Goal: Navigation & Orientation: Find specific page/section

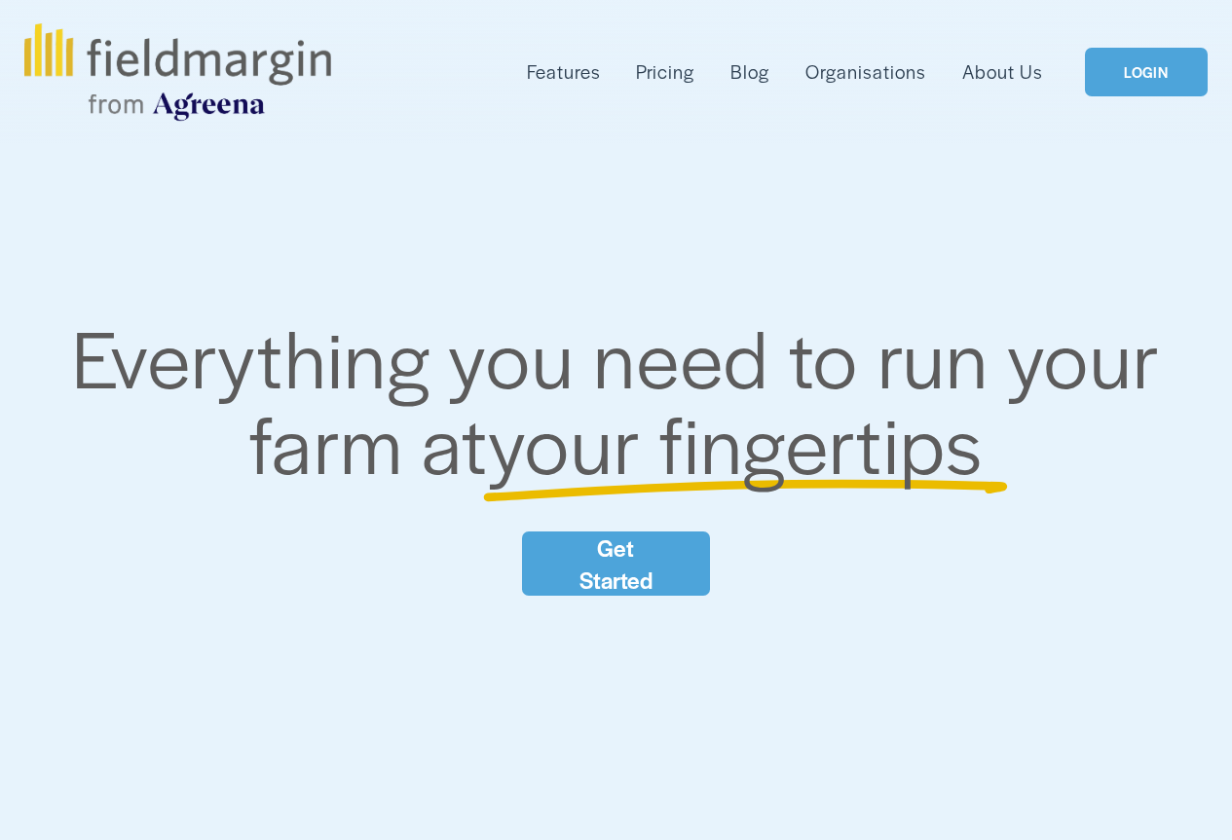
click at [1142, 75] on link "LOGIN" at bounding box center [1146, 73] width 123 height 50
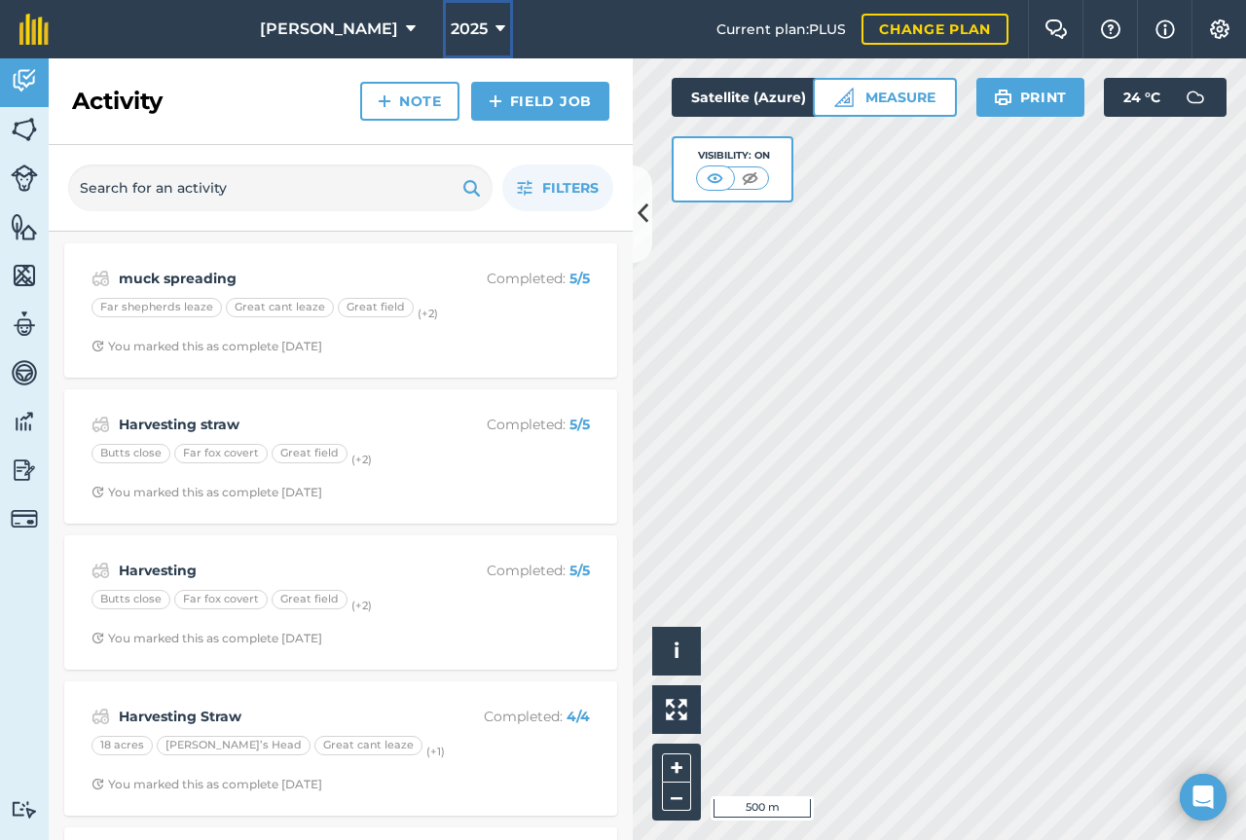
click at [462, 26] on button "2025" at bounding box center [478, 29] width 70 height 58
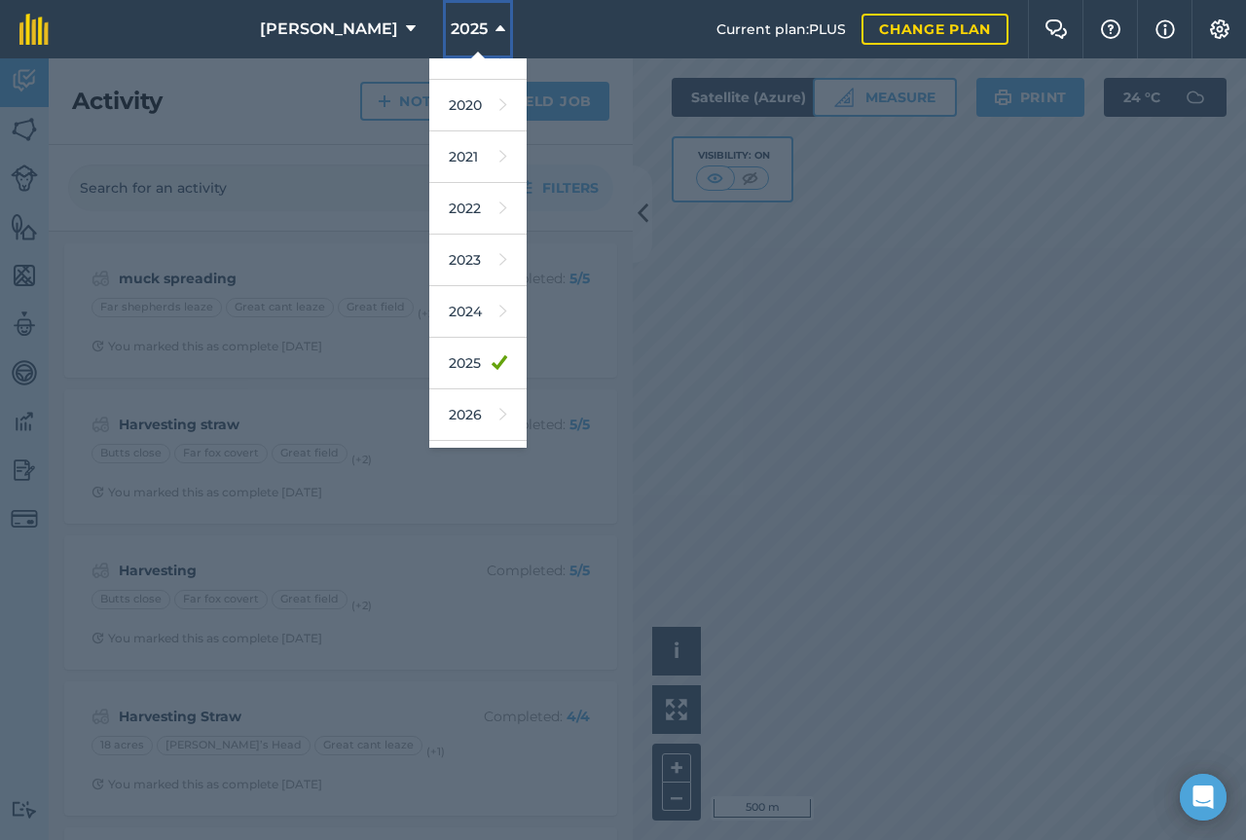
scroll to position [156, 0]
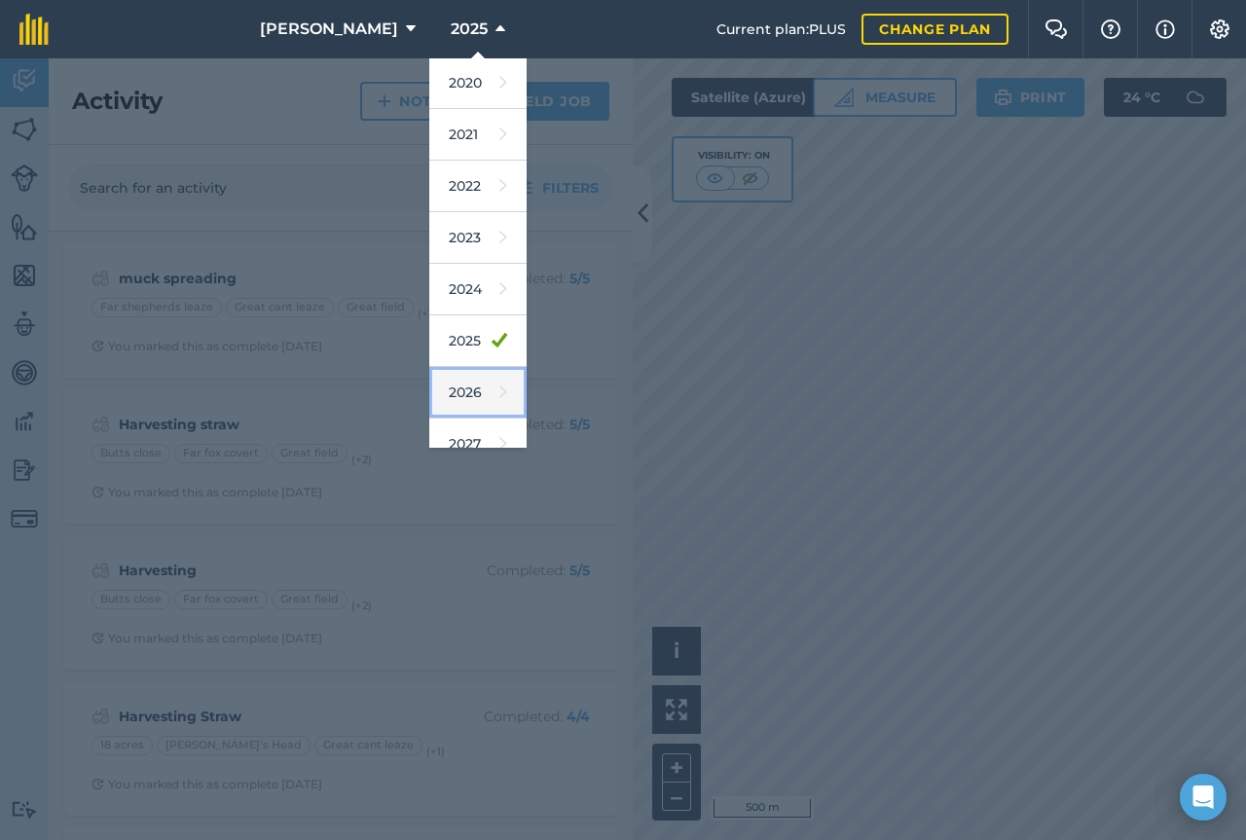
click at [443, 385] on link "2026" at bounding box center [477, 393] width 97 height 52
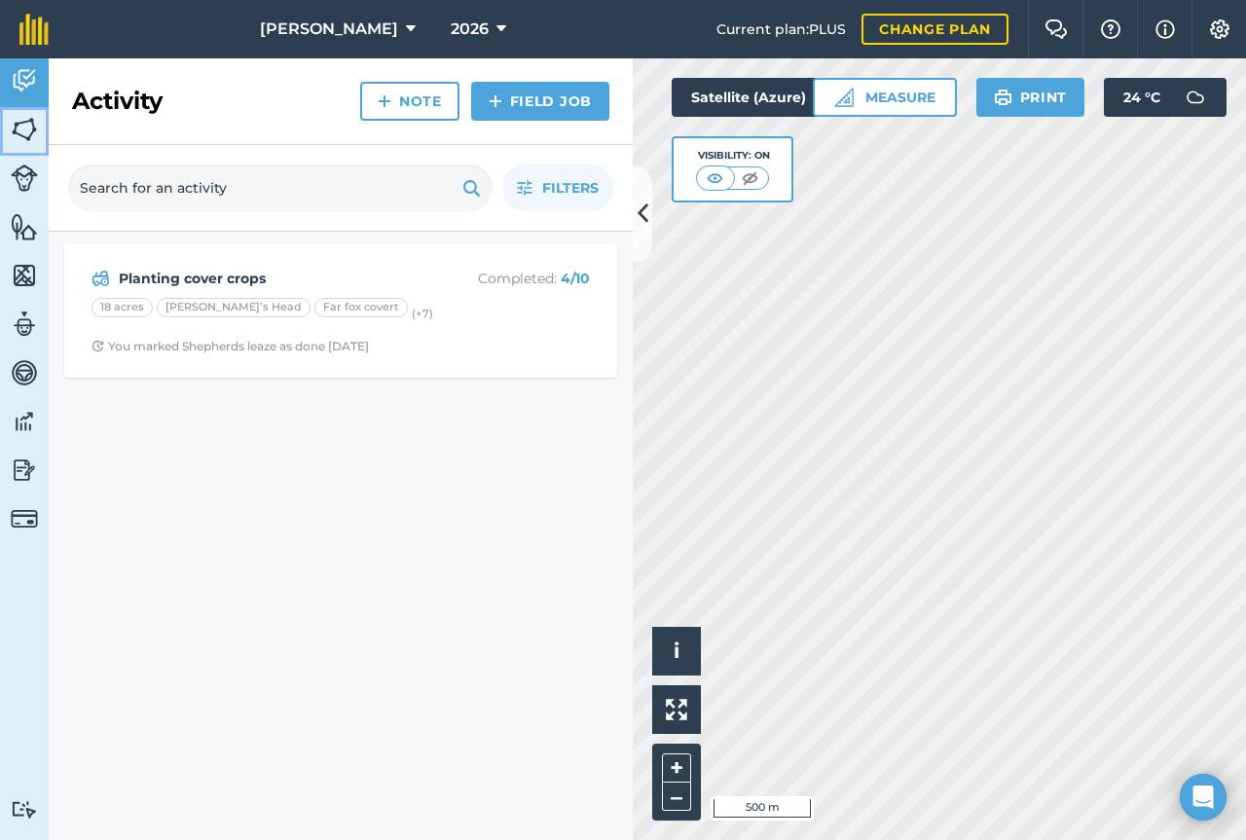
click at [16, 124] on img at bounding box center [24, 129] width 27 height 29
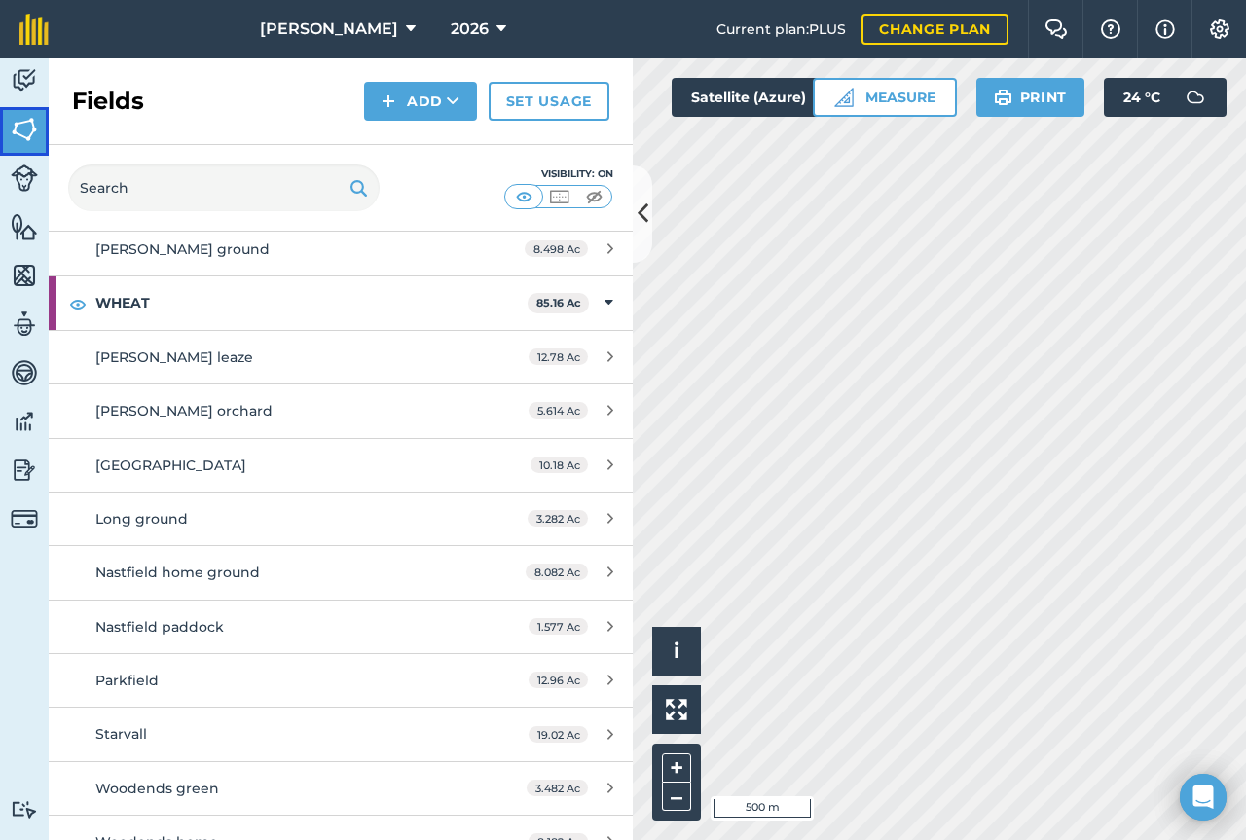
scroll to position [1498, 0]
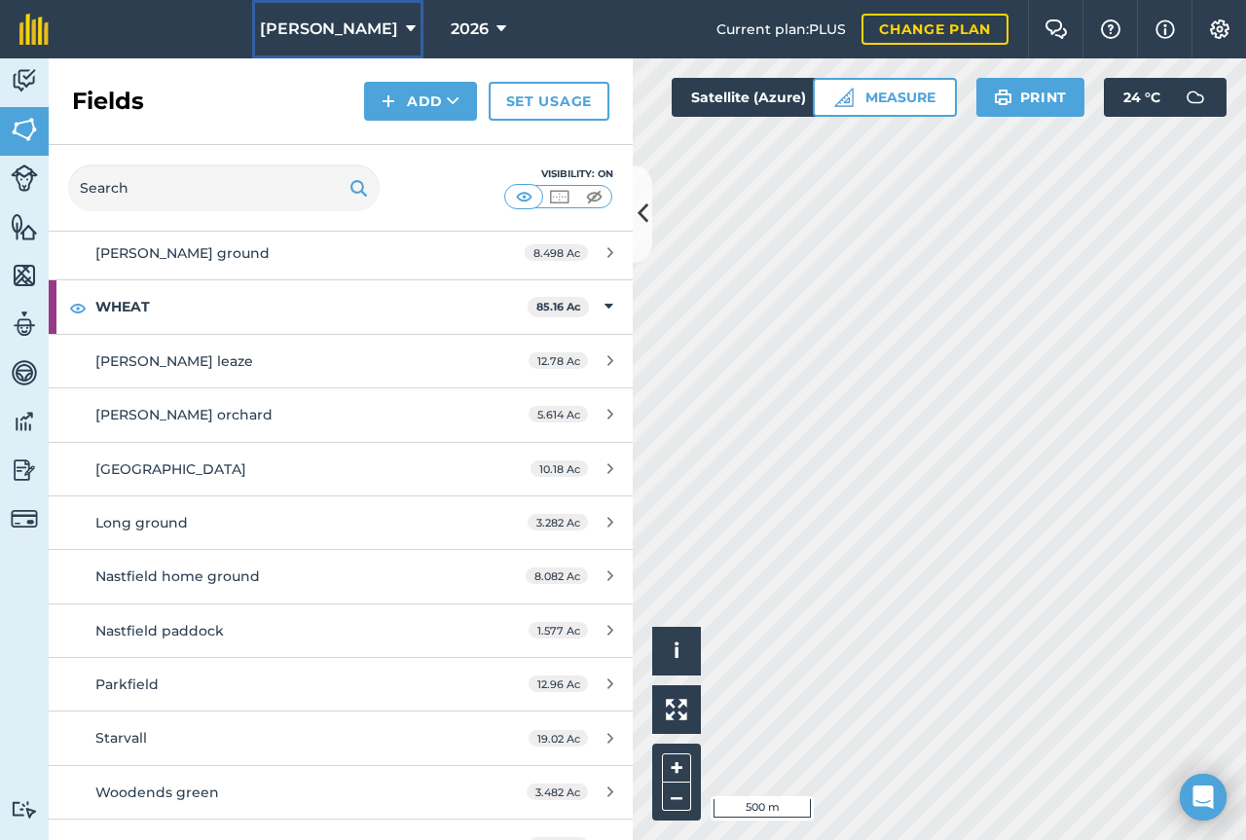
click at [374, 26] on button "Frampton" at bounding box center [337, 29] width 171 height 58
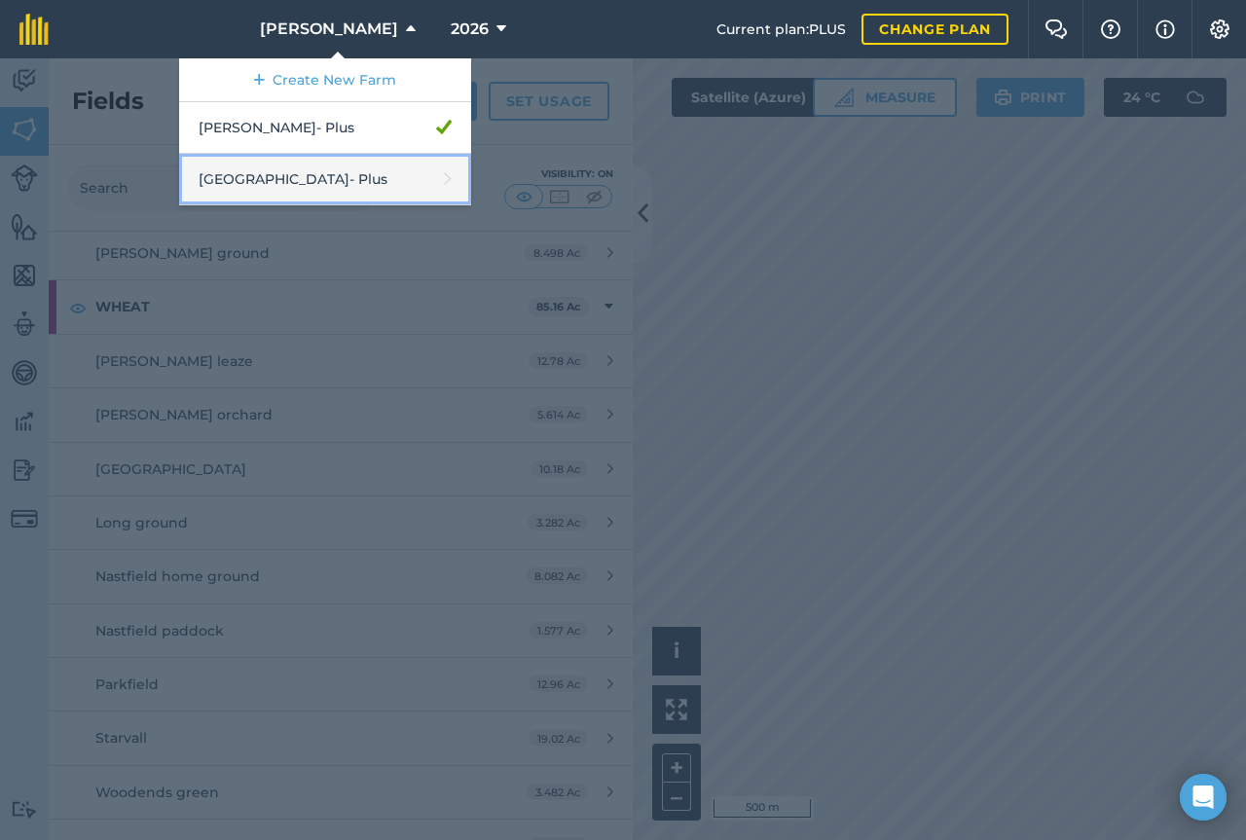
click at [330, 175] on link "Middlehall Farm - Plus" at bounding box center [325, 180] width 292 height 52
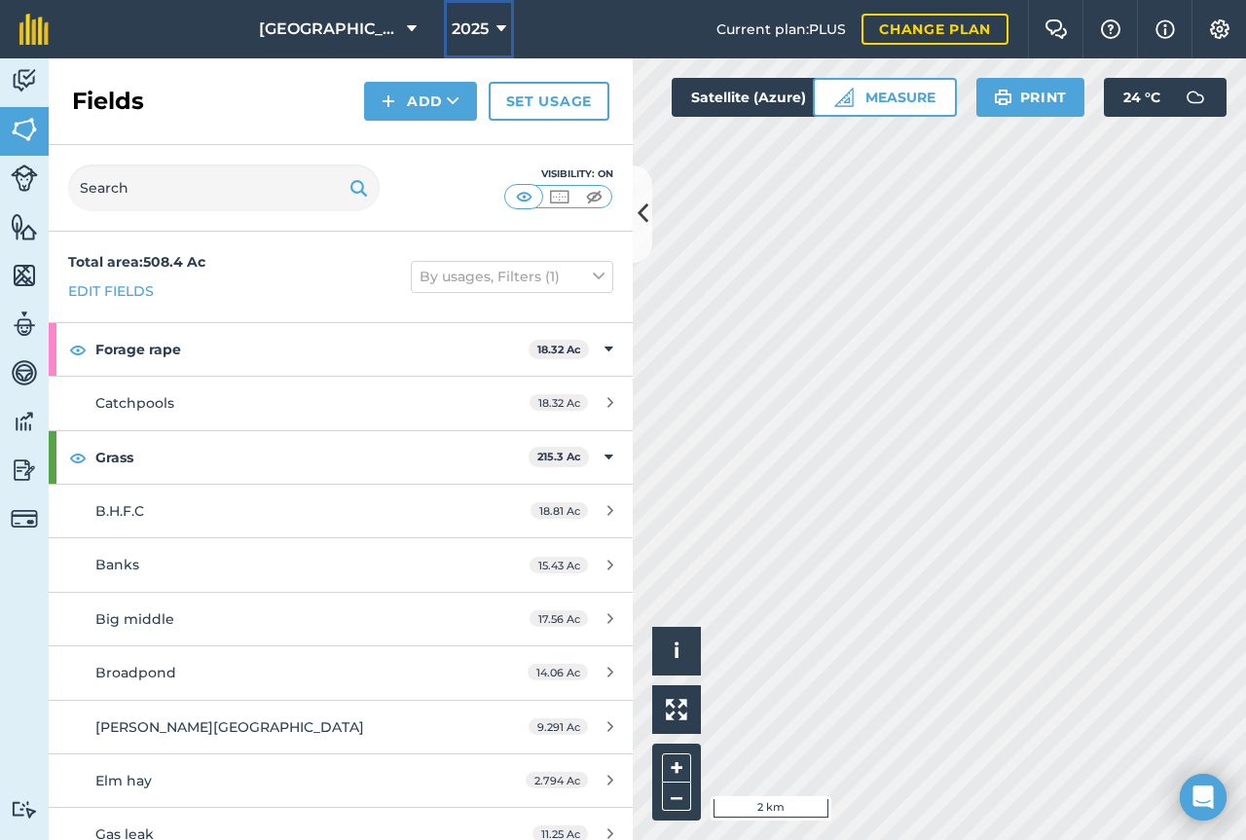
click at [505, 28] on button "2025" at bounding box center [479, 29] width 70 height 58
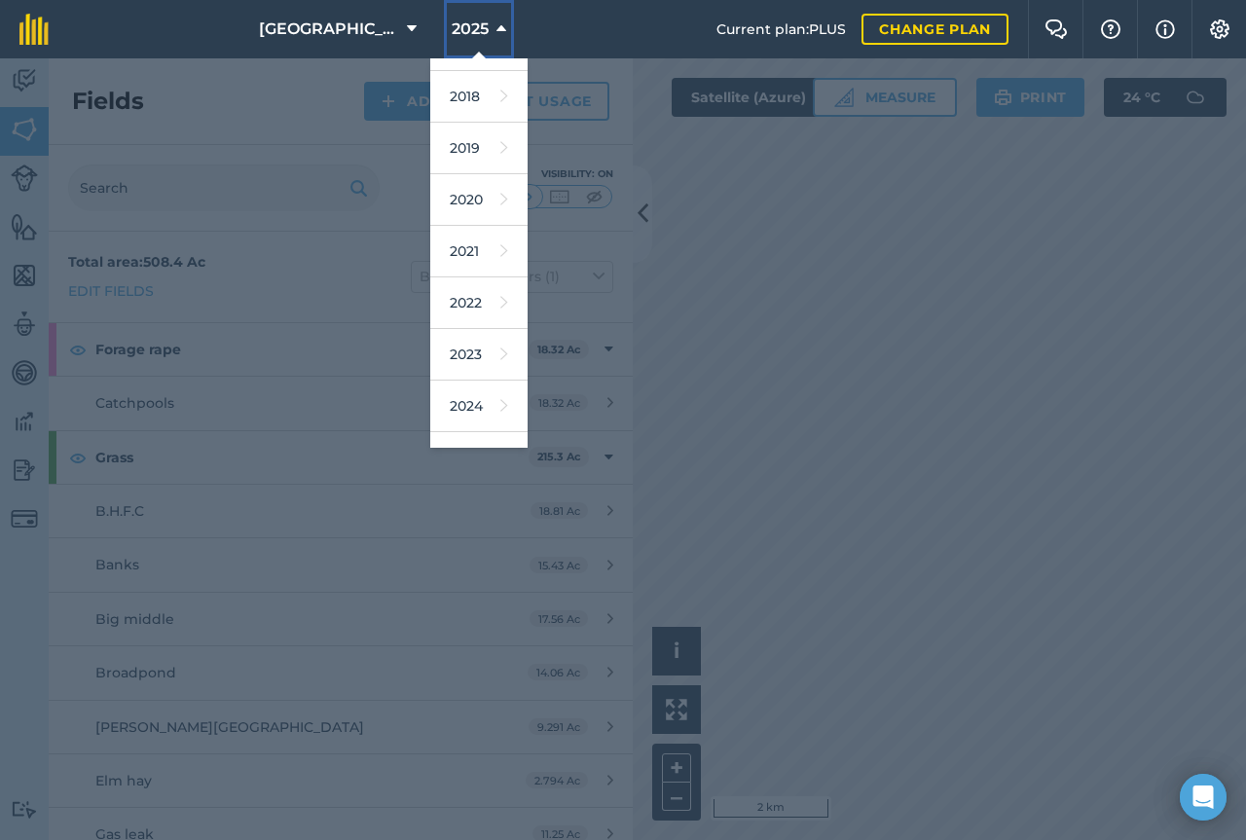
scroll to position [178, 0]
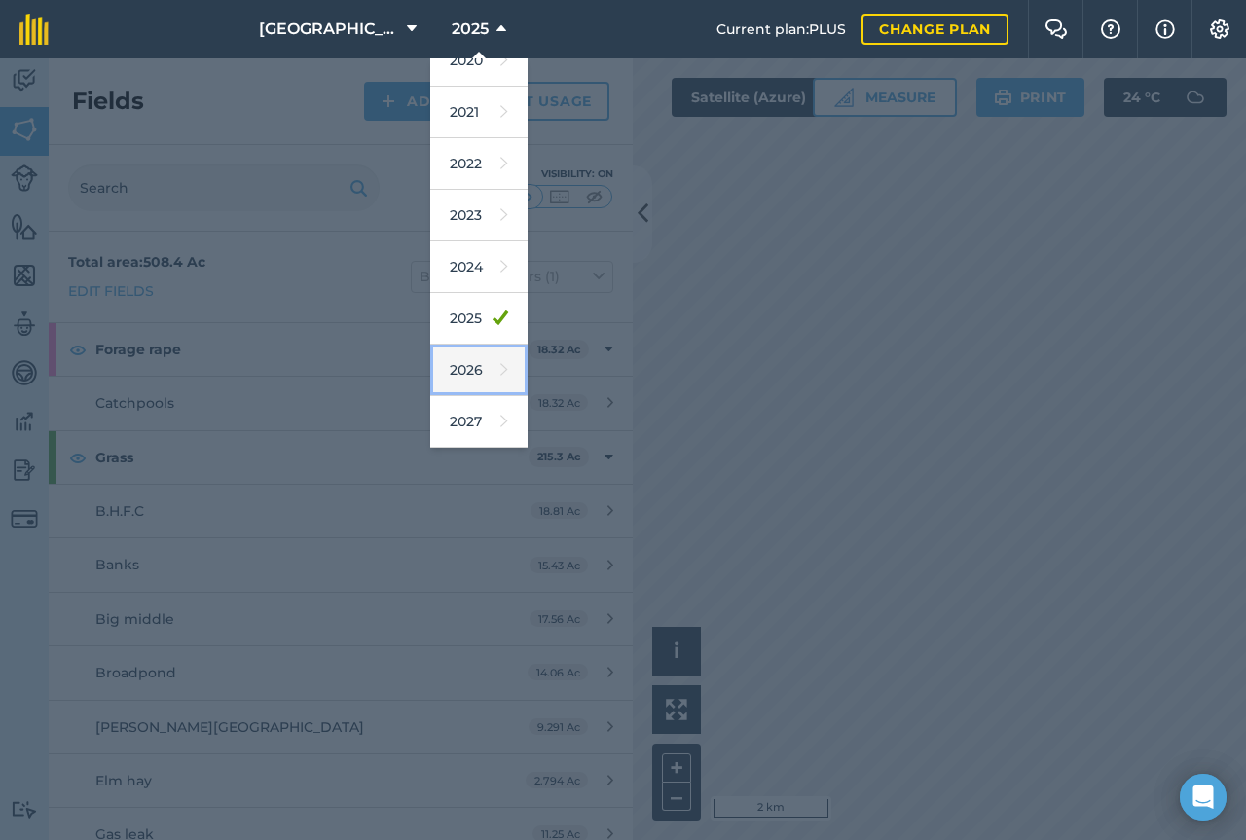
click at [495, 359] on link "2026" at bounding box center [478, 371] width 97 height 52
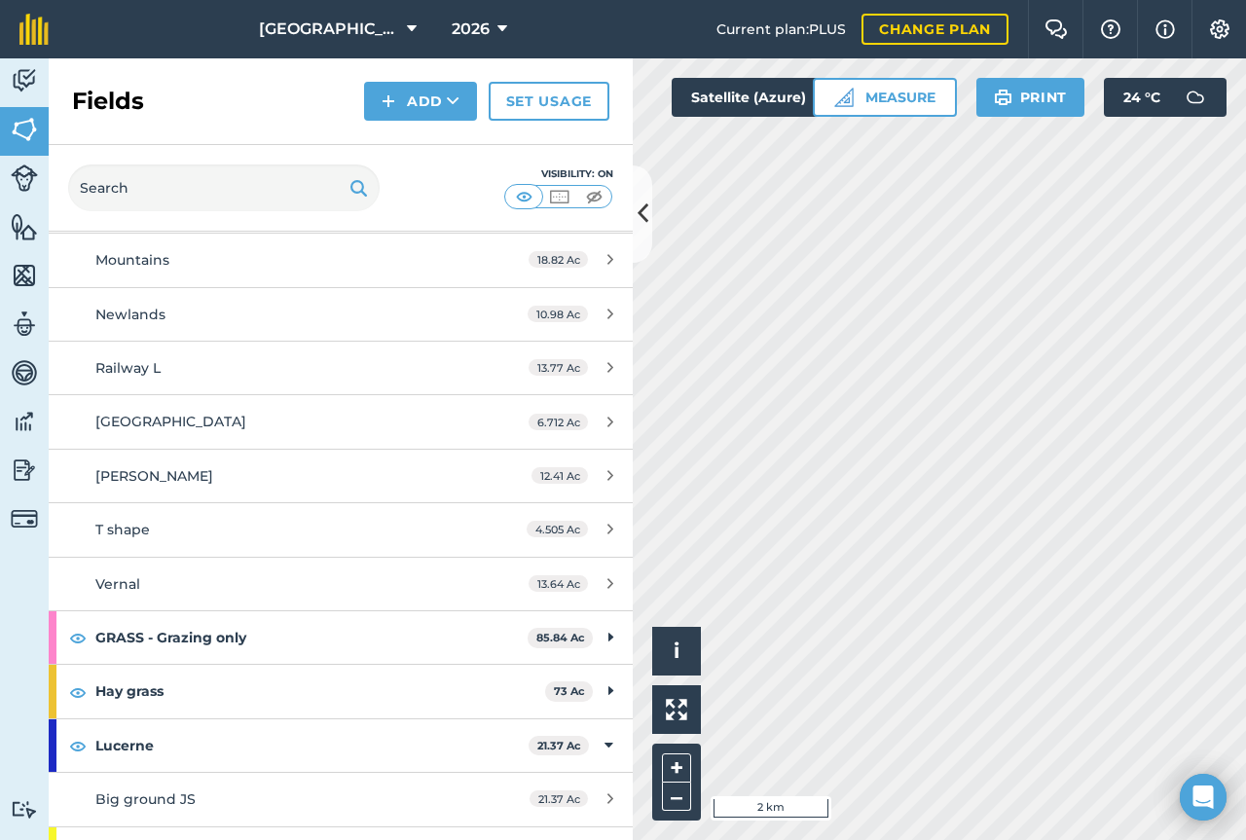
scroll to position [0, 0]
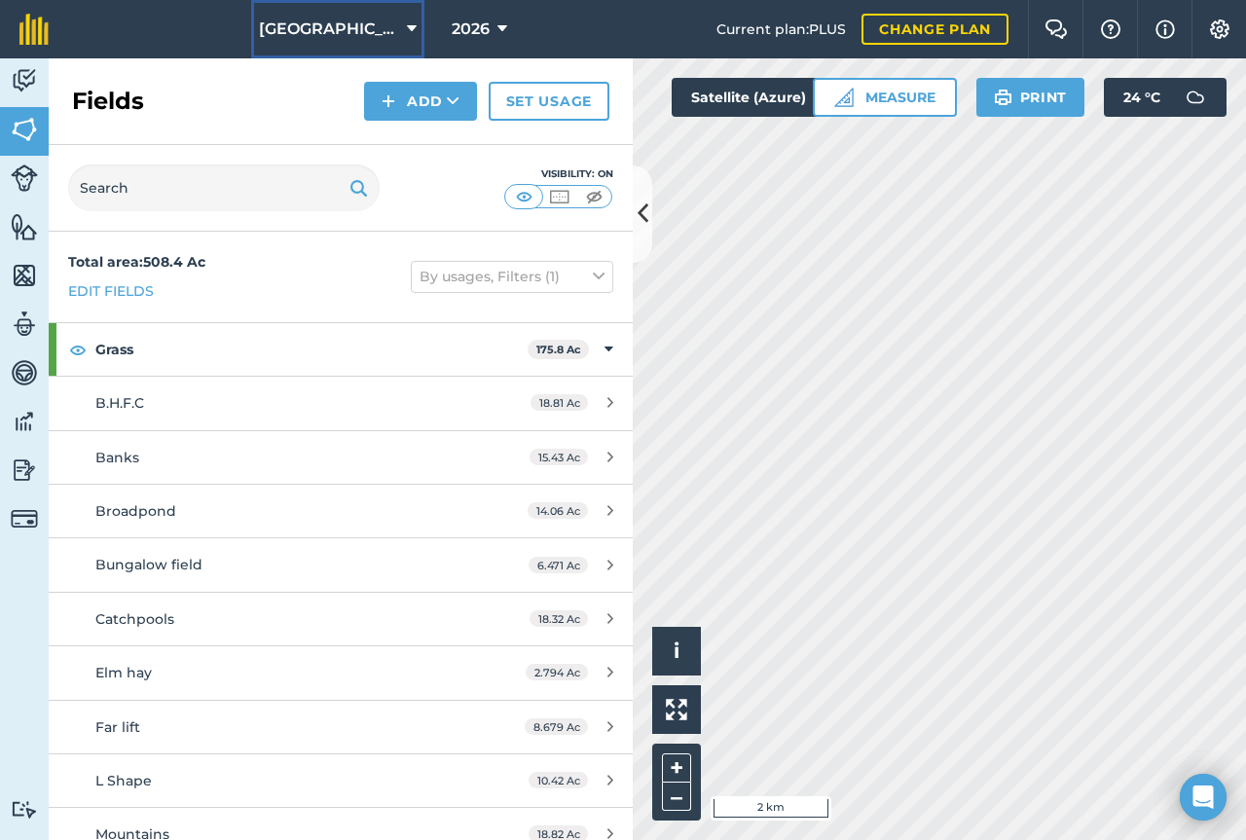
click at [391, 27] on span "Middlehall Farm" at bounding box center [329, 29] width 140 height 23
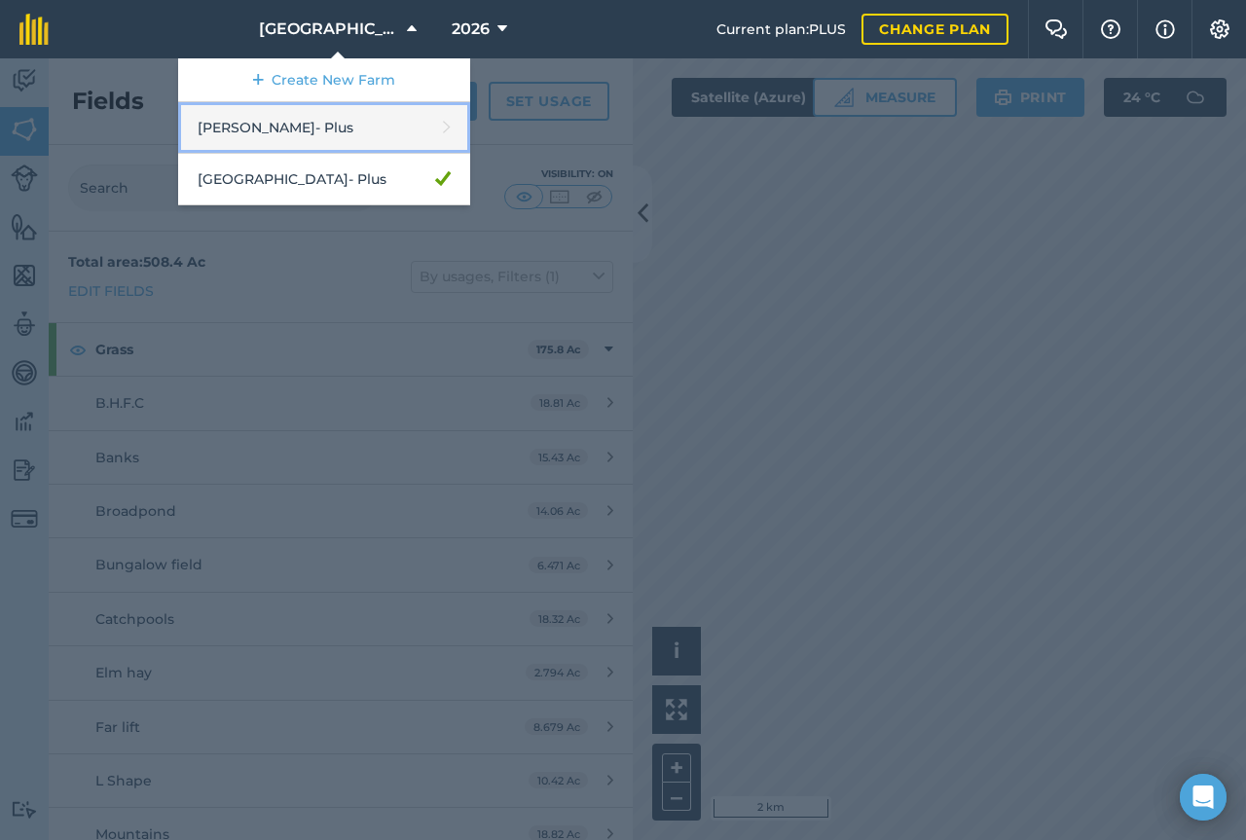
click at [325, 123] on link "Frampton - Plus" at bounding box center [324, 128] width 292 height 52
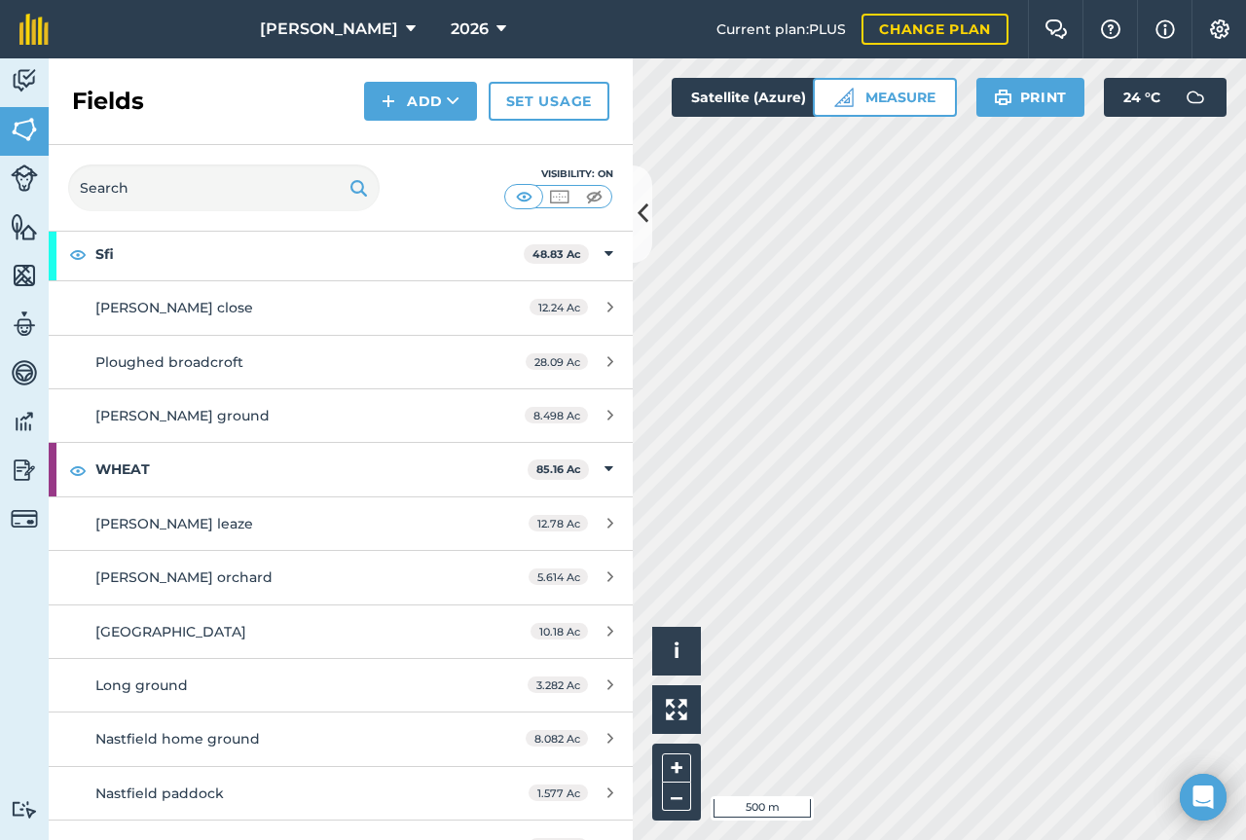
scroll to position [1325, 0]
